Goal: Task Accomplishment & Management: Manage account settings

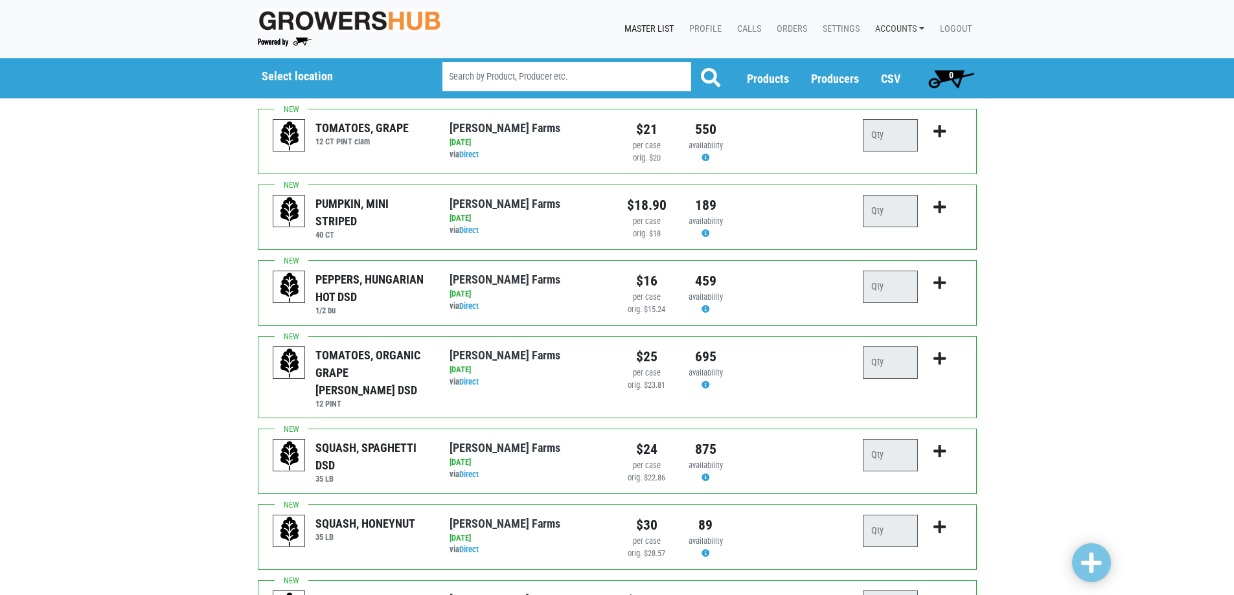
click at [894, 32] on link "Accounts" at bounding box center [897, 29] width 65 height 25
click at [794, 25] on link "Orders" at bounding box center [790, 29] width 46 height 25
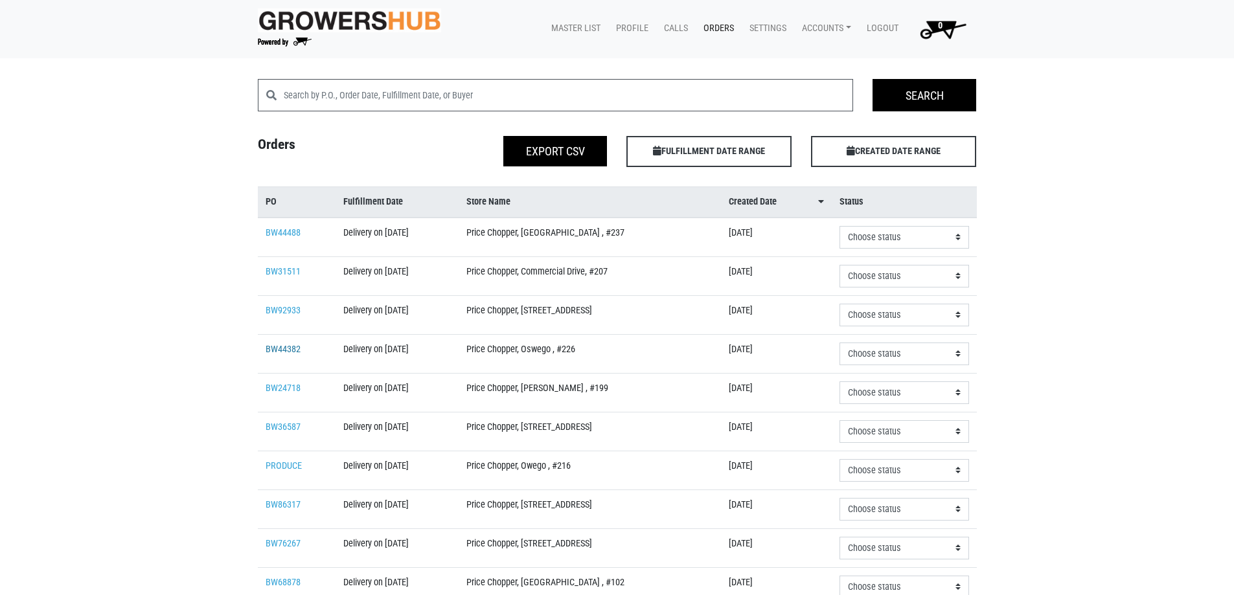
click at [281, 348] on link "BW44382" at bounding box center [283, 349] width 35 height 11
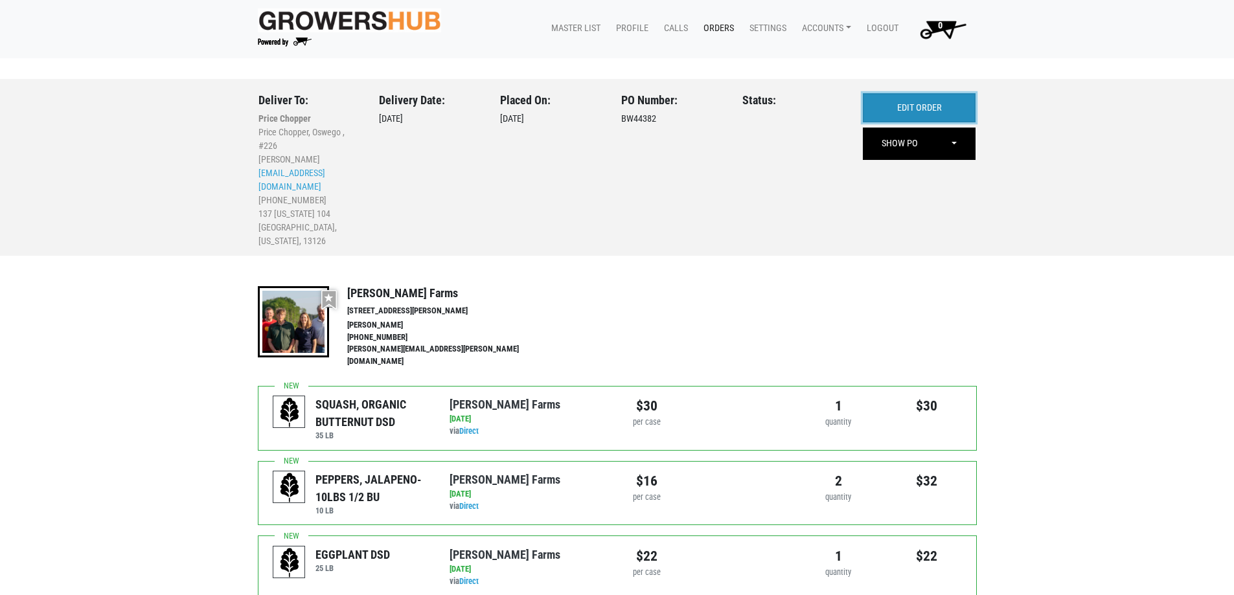
click at [947, 106] on link "EDIT ORDER" at bounding box center [919, 108] width 113 height 30
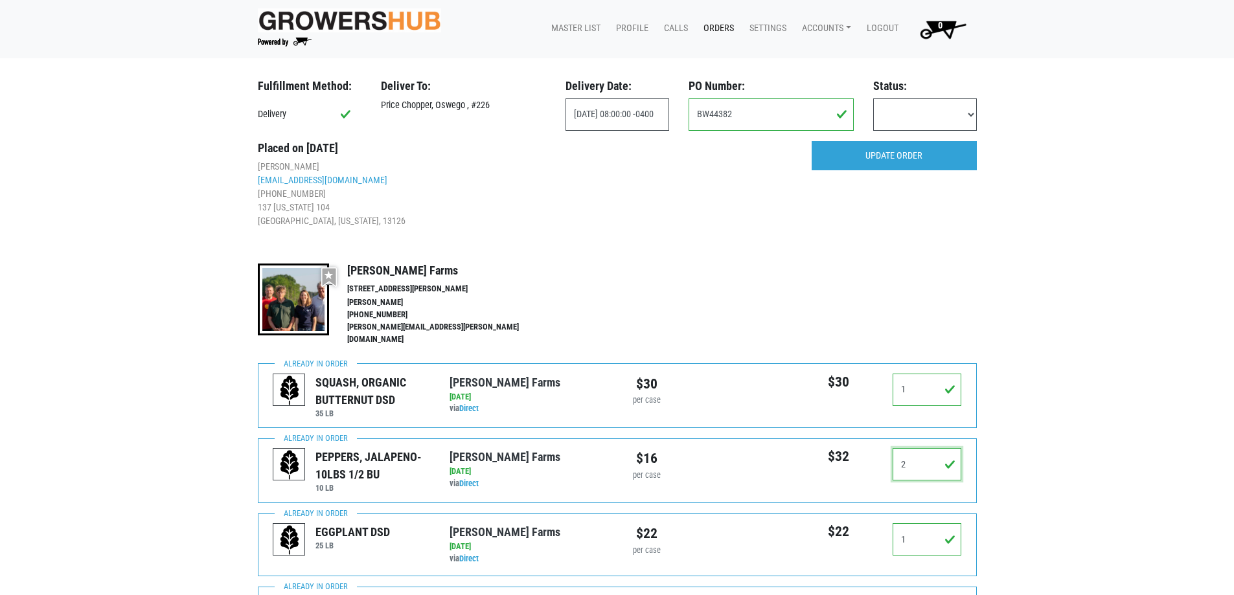
click at [921, 452] on input "2" at bounding box center [927, 464] width 69 height 32
type input "1"
click at [918, 154] on input "UPDATE ORDER" at bounding box center [894, 156] width 165 height 30
